Goal: Information Seeking & Learning: Check status

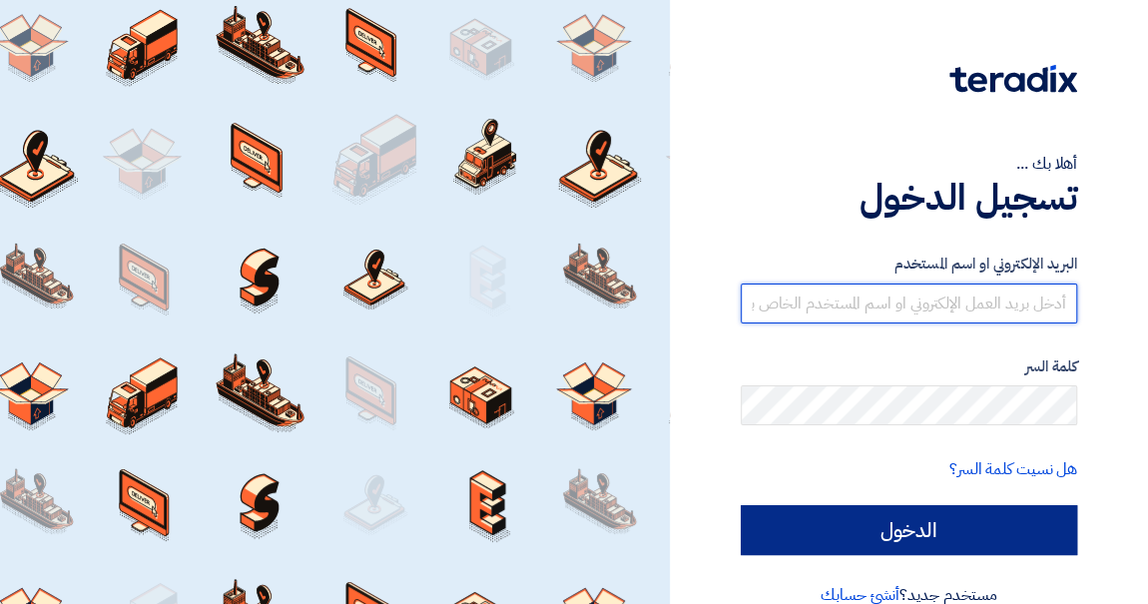
type input "[PERSON_NAME][EMAIL_ADDRESS][PERSON_NAME][DOMAIN_NAME]"
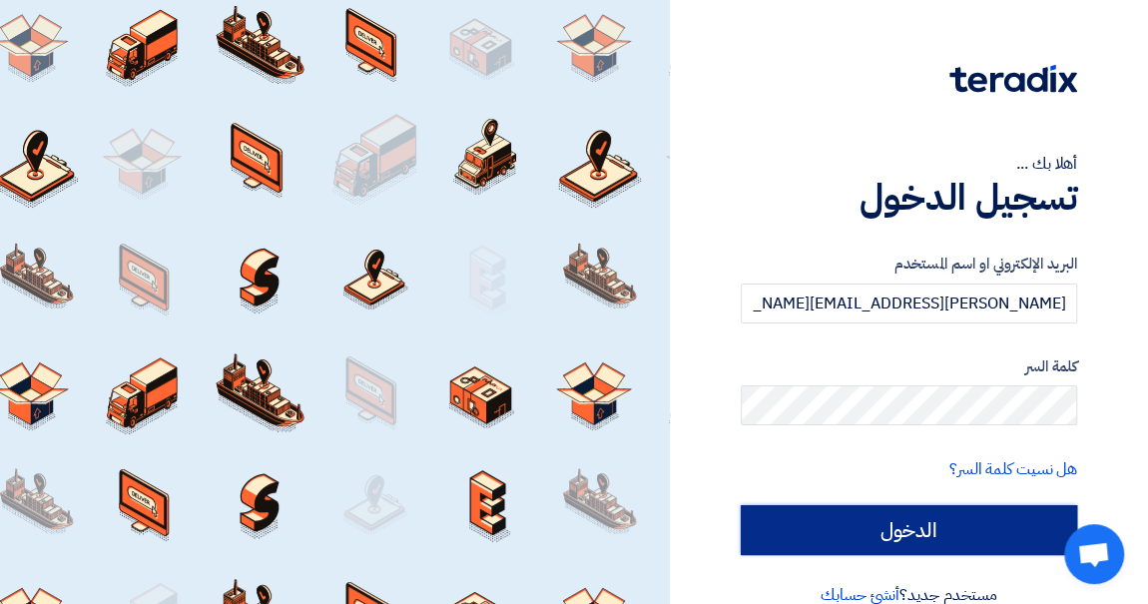
click at [875, 547] on input "الدخول" at bounding box center [909, 530] width 336 height 50
type input "Sign in"
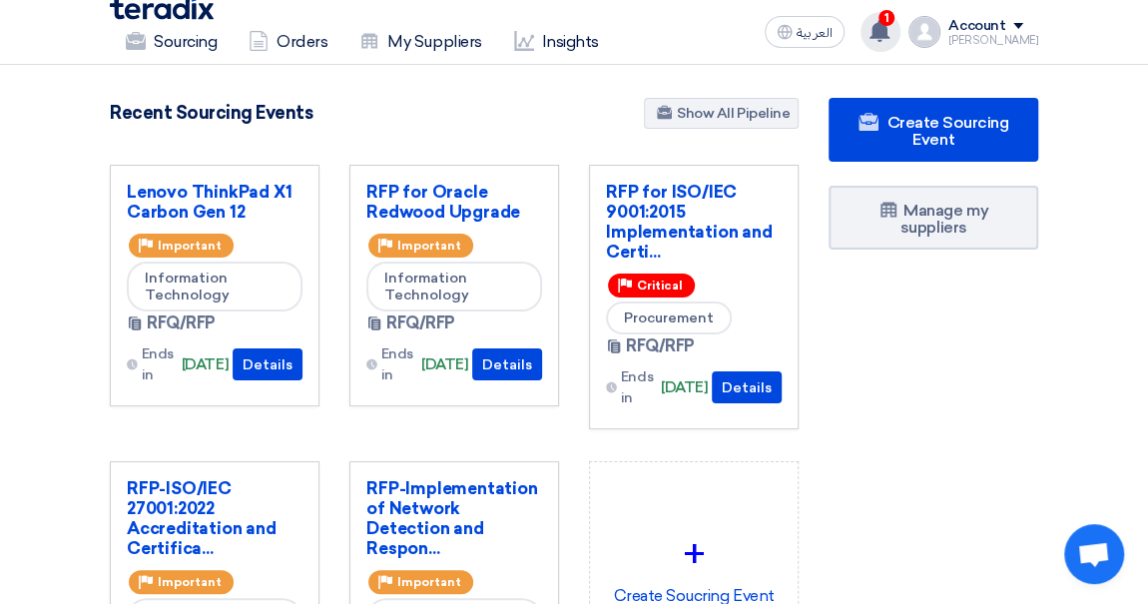
click at [890, 35] on icon at bounding box center [879, 31] width 22 height 22
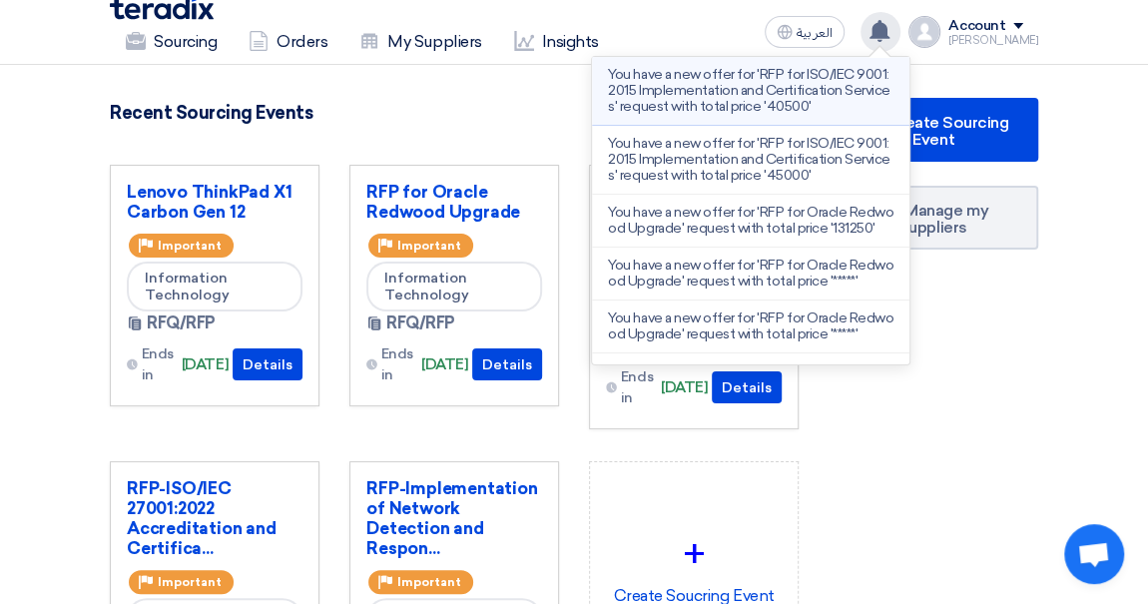
click at [777, 76] on p "You have a new offer for 'RFP for ISO/IEC 9001:2015 Implementation and Certific…" at bounding box center [750, 91] width 285 height 48
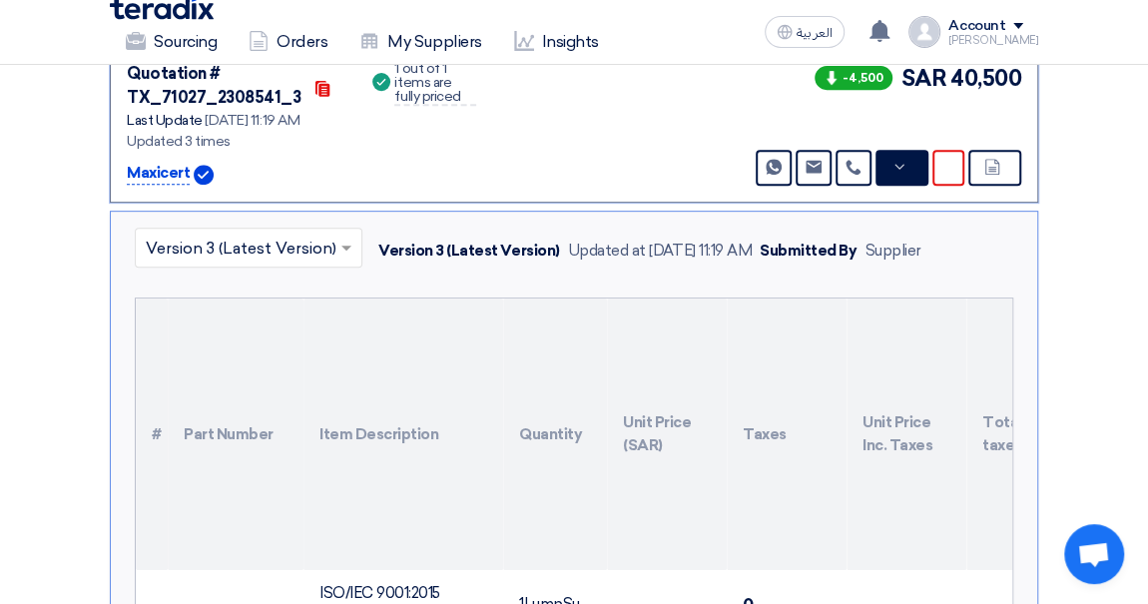
scroll to position [445, 0]
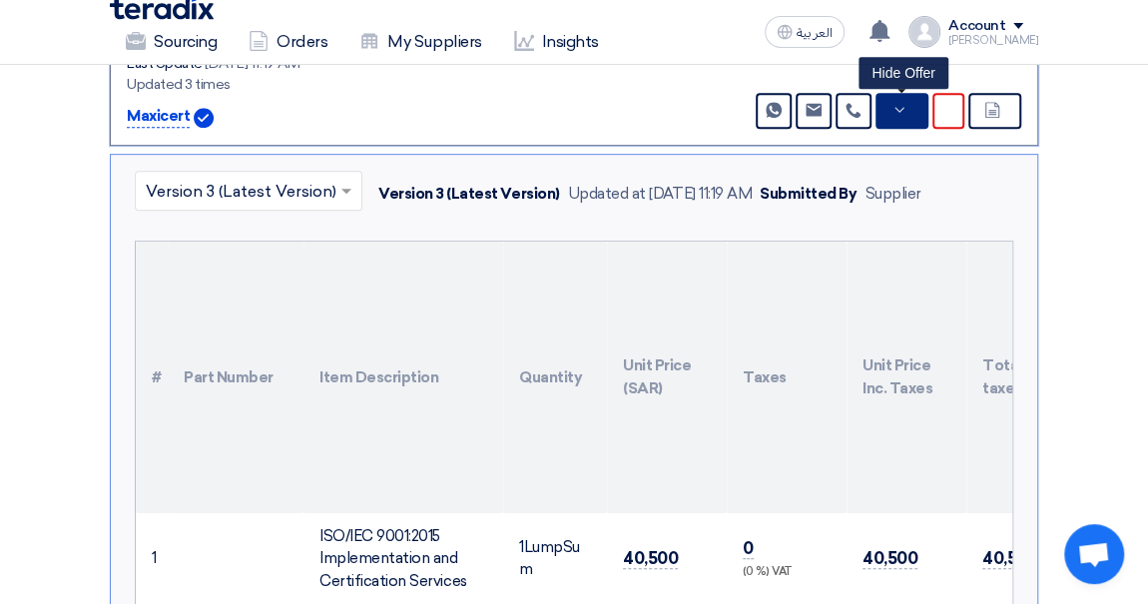
click at [909, 120] on button "Hide Offer" at bounding box center [901, 111] width 53 height 36
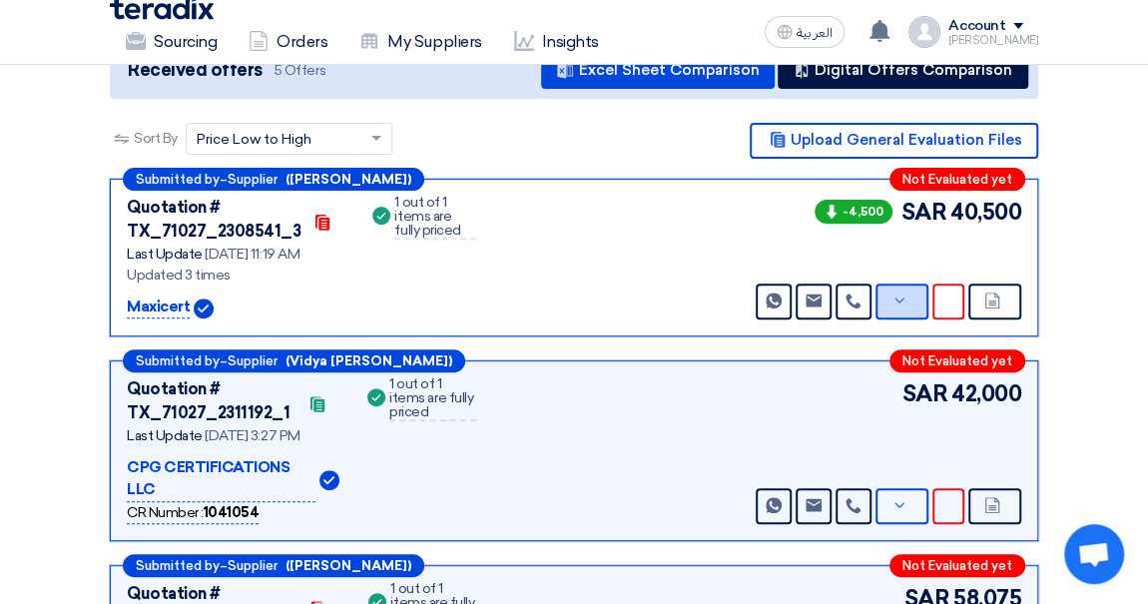
scroll to position [251, 0]
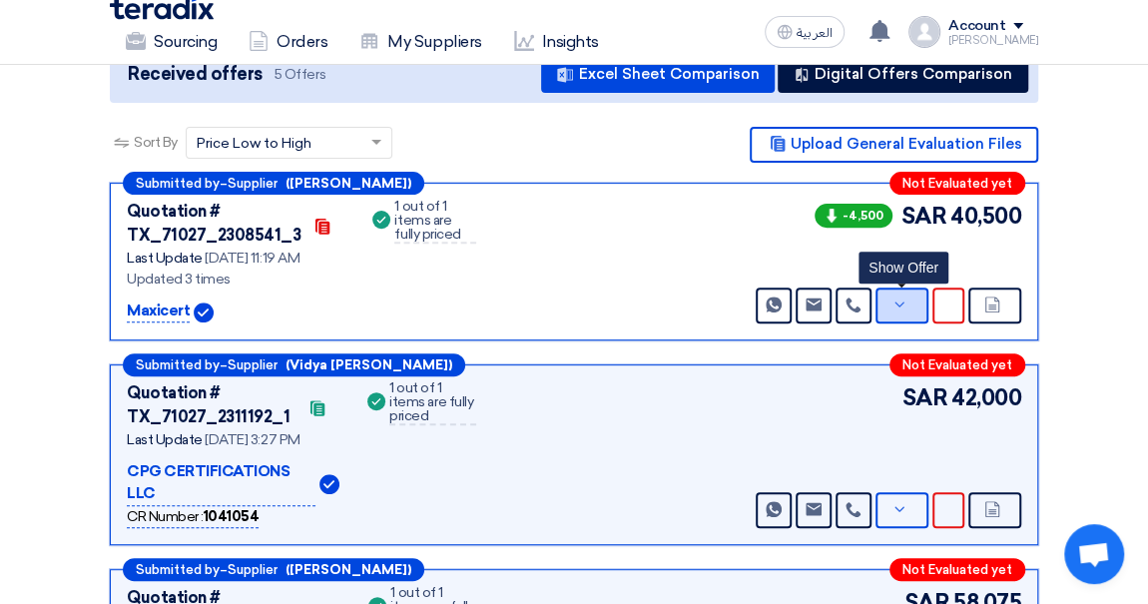
click at [914, 300] on button "Show Offer" at bounding box center [901, 305] width 53 height 36
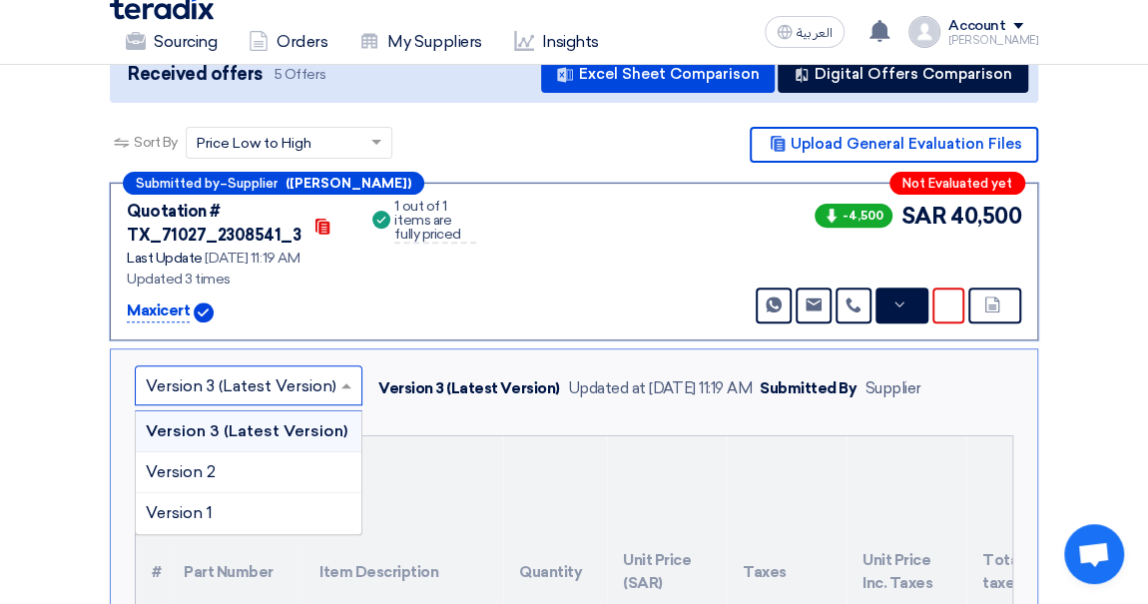
click at [282, 392] on input "text" at bounding box center [239, 386] width 186 height 33
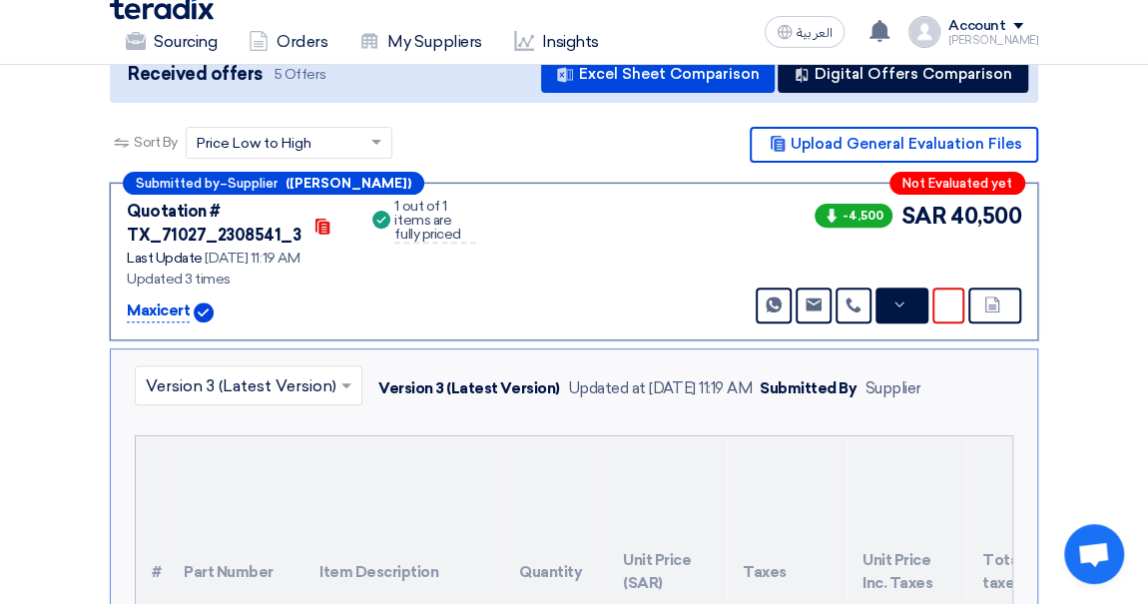
click at [902, 312] on icon at bounding box center [899, 304] width 16 height 16
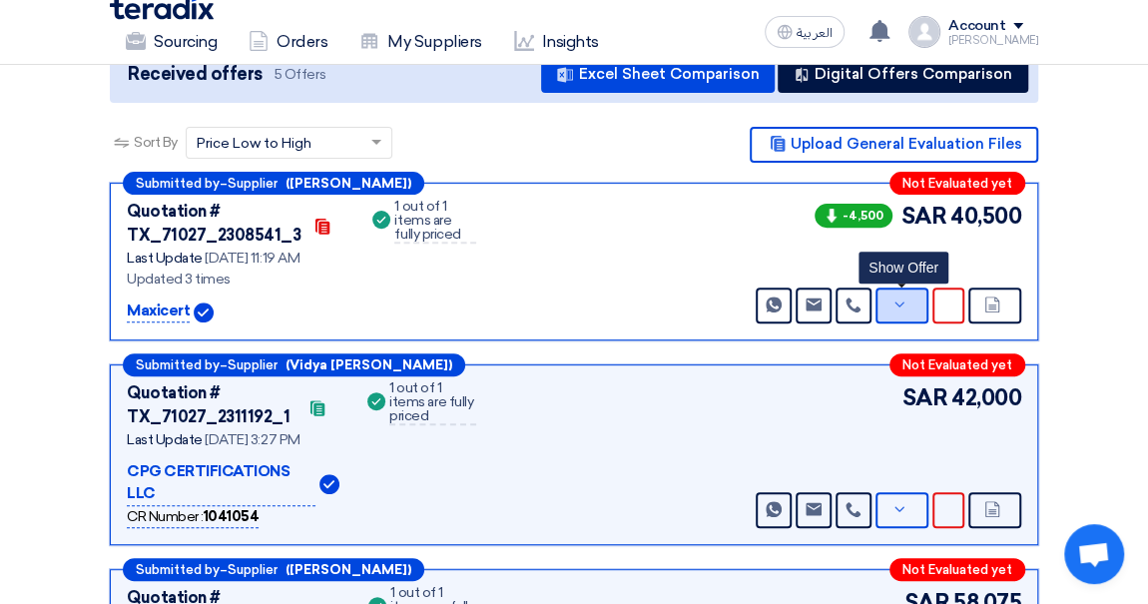
click at [902, 312] on icon at bounding box center [899, 304] width 16 height 16
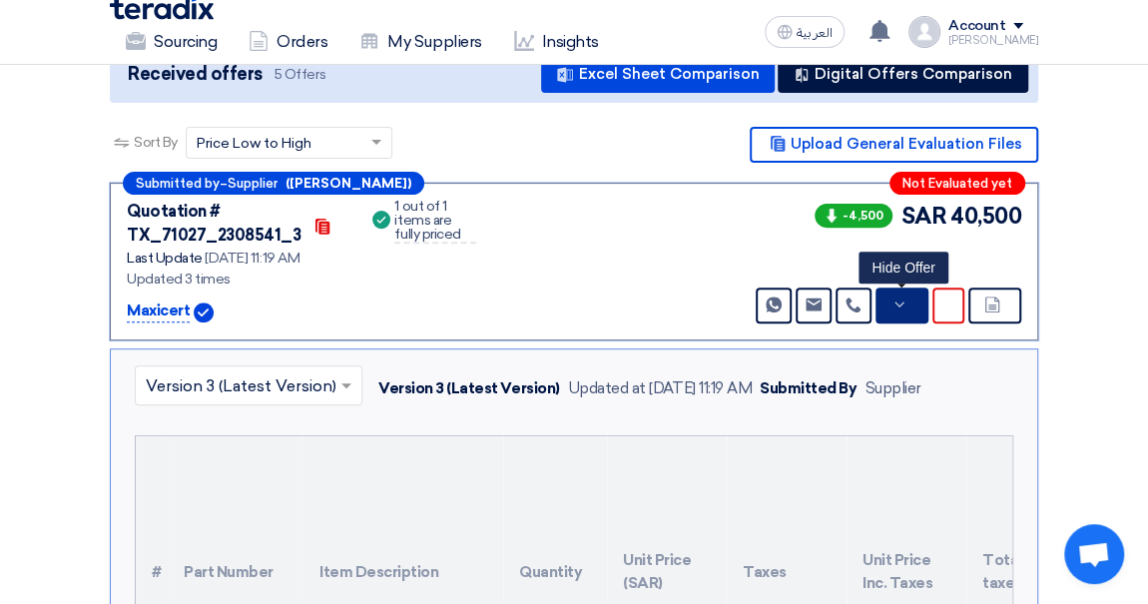
click at [902, 312] on icon at bounding box center [899, 304] width 16 height 16
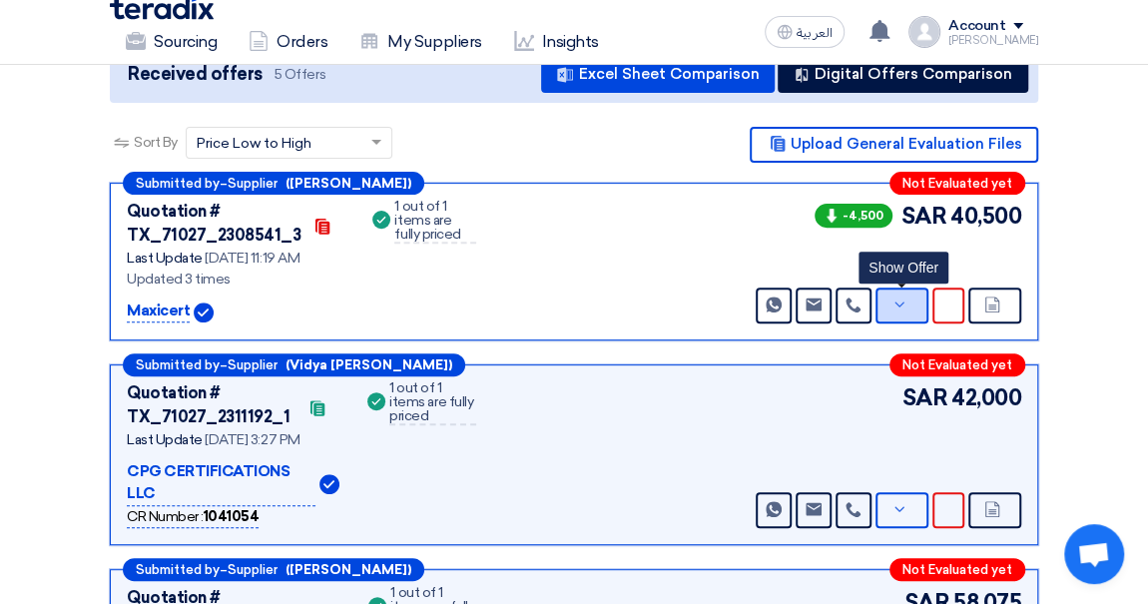
click at [905, 312] on icon at bounding box center [899, 304] width 16 height 16
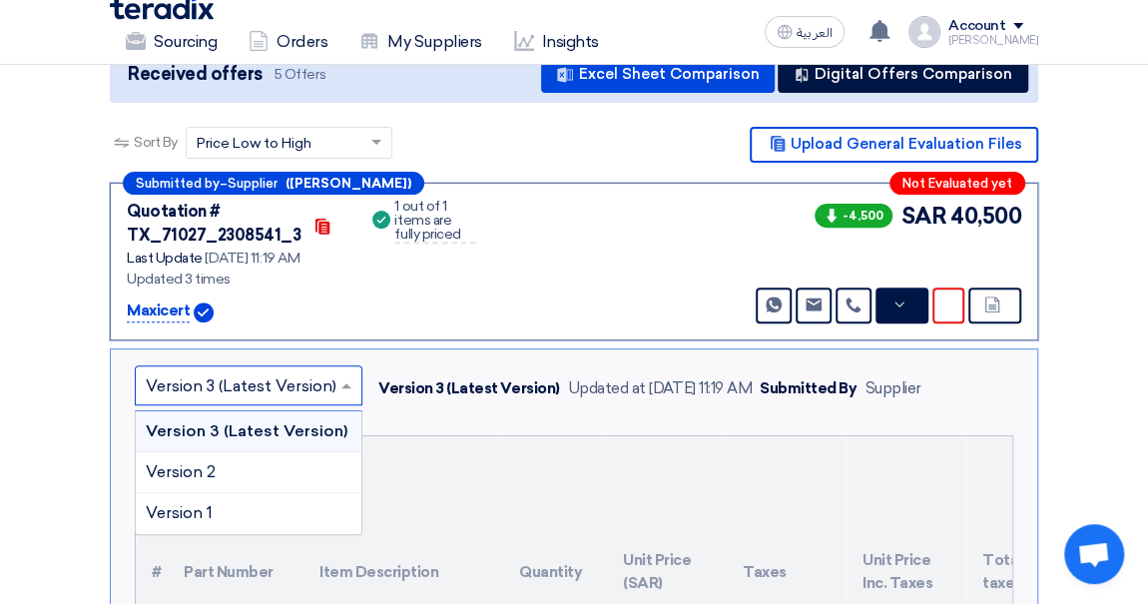
click at [227, 390] on input "text" at bounding box center [239, 386] width 186 height 33
click at [222, 482] on div "Version 2" at bounding box center [249, 472] width 226 height 41
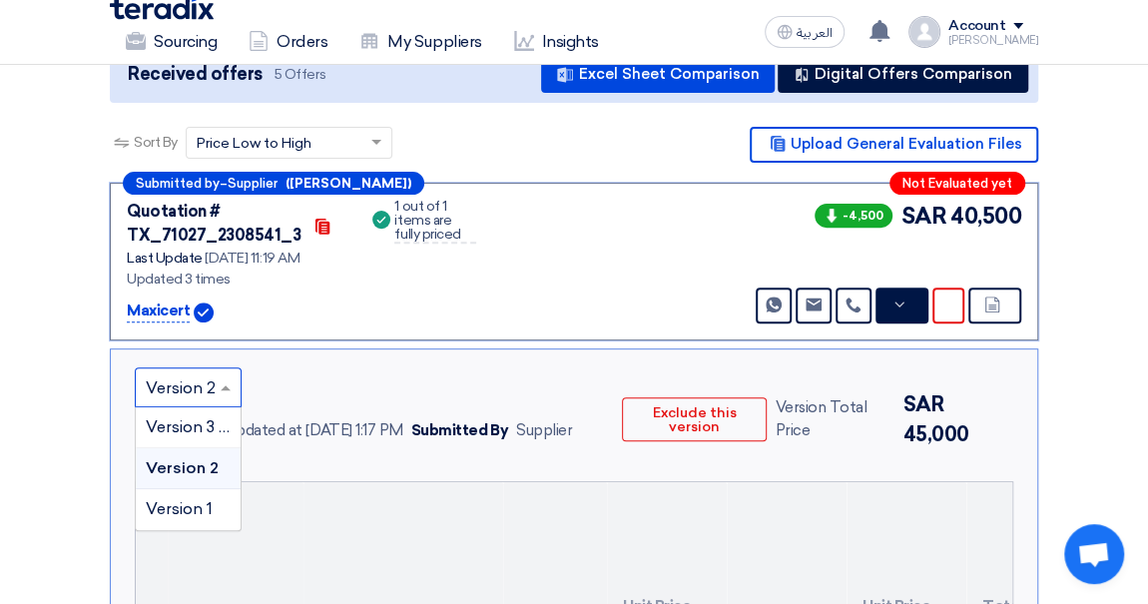
click at [202, 401] on input "text" at bounding box center [178, 389] width 65 height 33
click at [197, 518] on span "Version 1" at bounding box center [179, 508] width 67 height 19
click at [181, 404] on input "text" at bounding box center [177, 389] width 62 height 33
click at [179, 476] on span "Version 2" at bounding box center [181, 467] width 70 height 19
click at [179, 402] on input "text" at bounding box center [178, 389] width 65 height 33
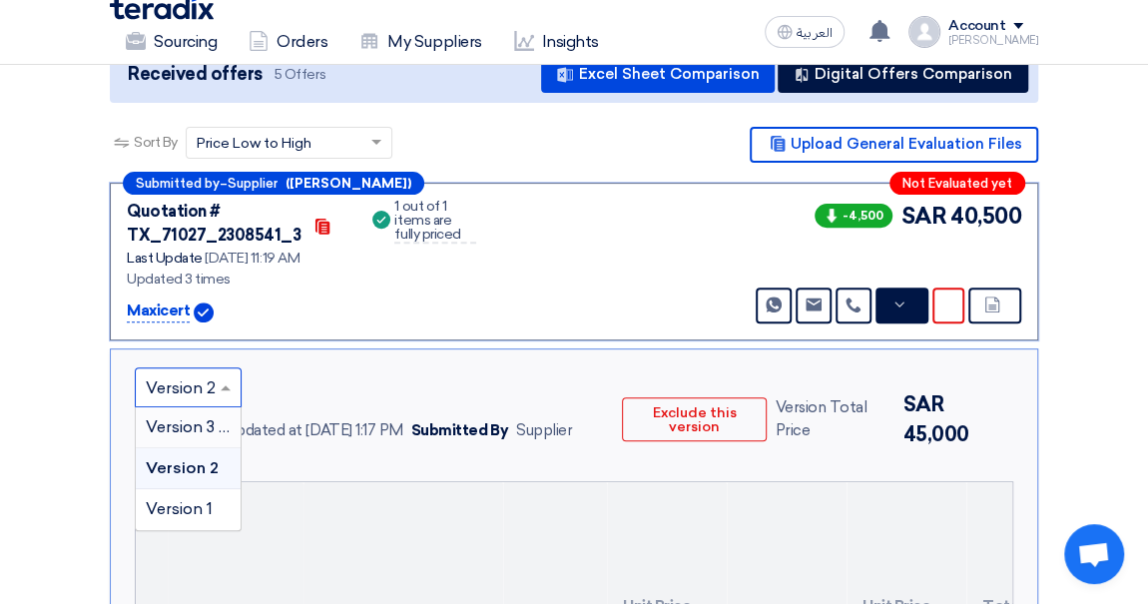
click at [187, 436] on span "Version 3 (Latest Version)" at bounding box center [241, 426] width 191 height 19
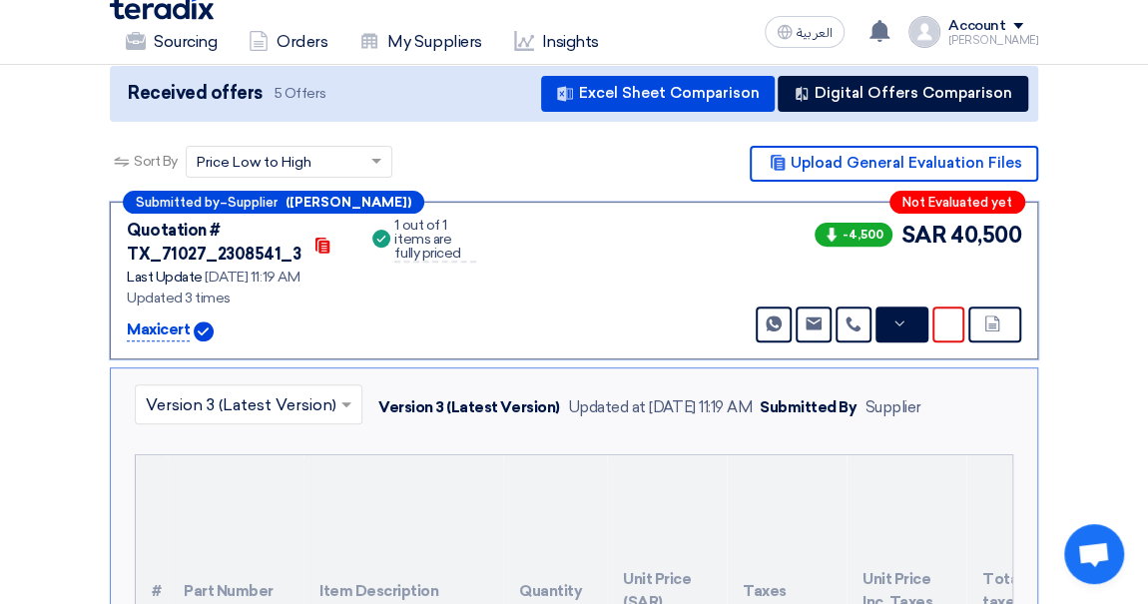
scroll to position [239, 0]
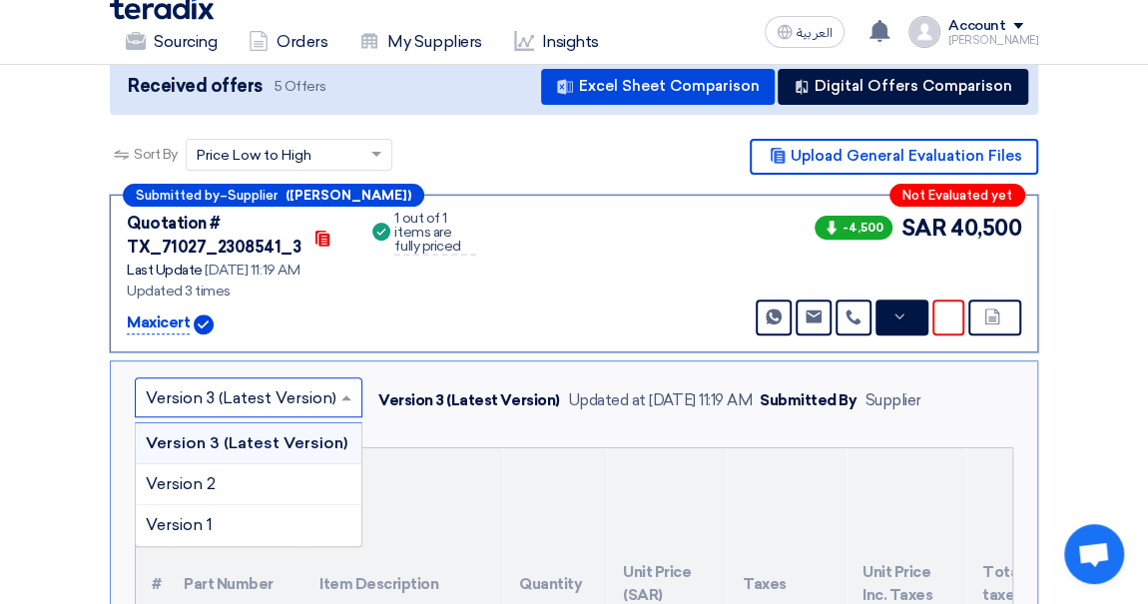
click at [290, 407] on input "text" at bounding box center [239, 398] width 186 height 33
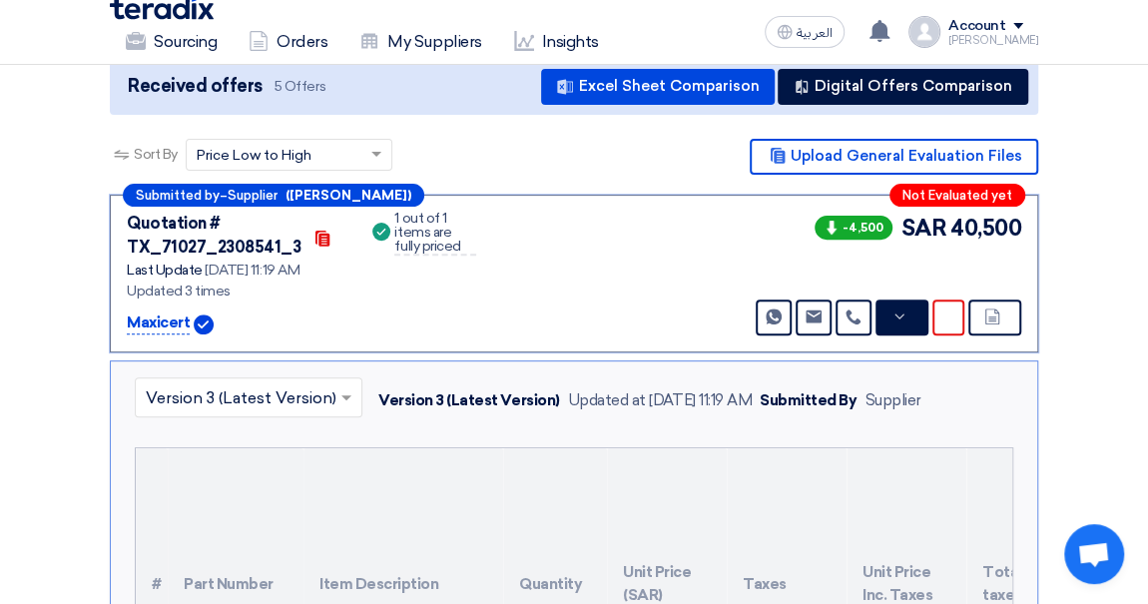
click at [468, 335] on div "Success 1 out of 1 items are fully priced" at bounding box center [422, 274] width 108 height 124
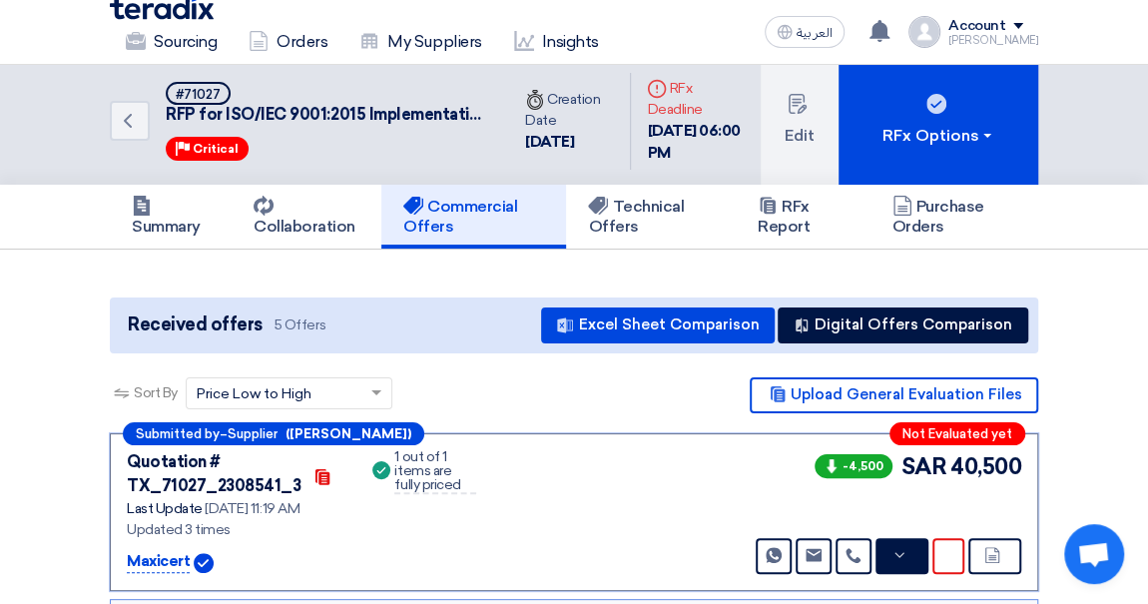
click at [1005, 20] on div "Account" at bounding box center [976, 26] width 57 height 17
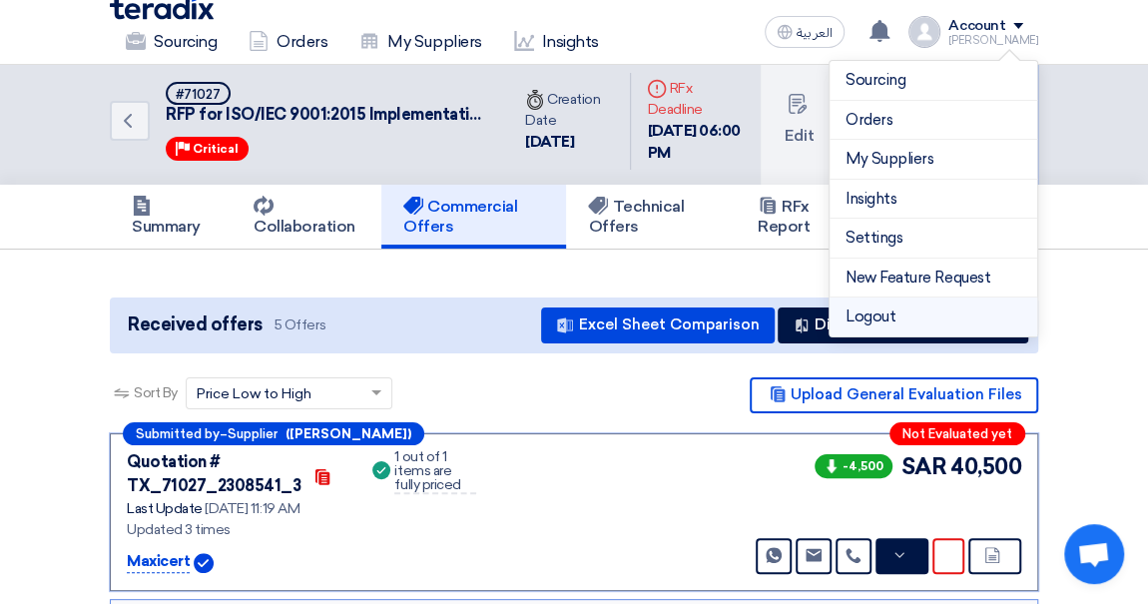
click at [873, 321] on li "Logout" at bounding box center [933, 316] width 208 height 39
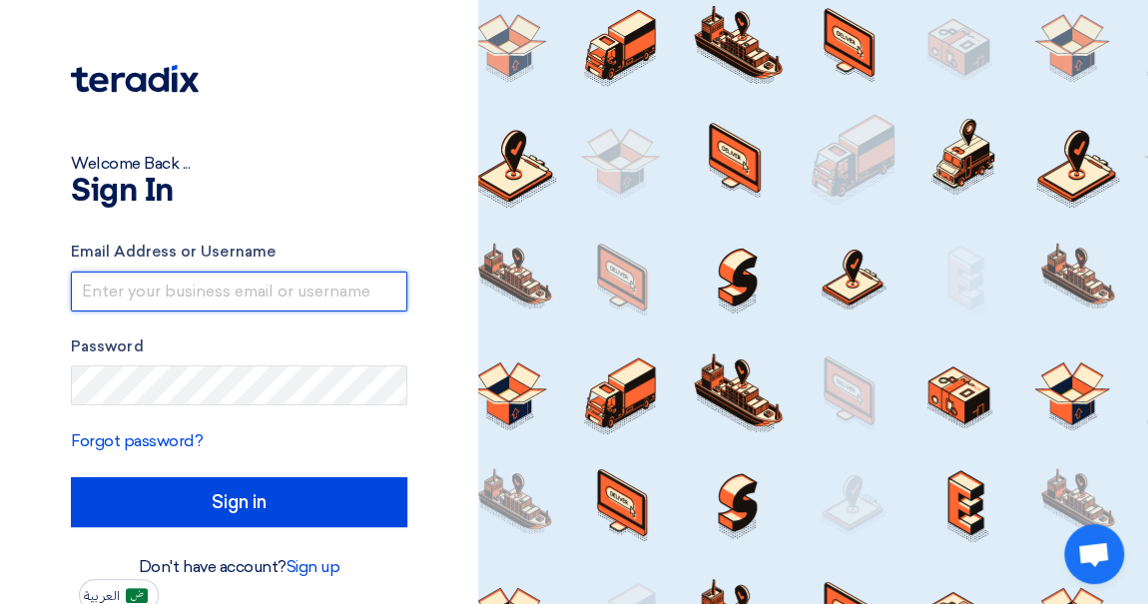
type input "[PERSON_NAME][EMAIL_ADDRESS][PERSON_NAME][DOMAIN_NAME]"
